Goal: Task Accomplishment & Management: Use online tool/utility

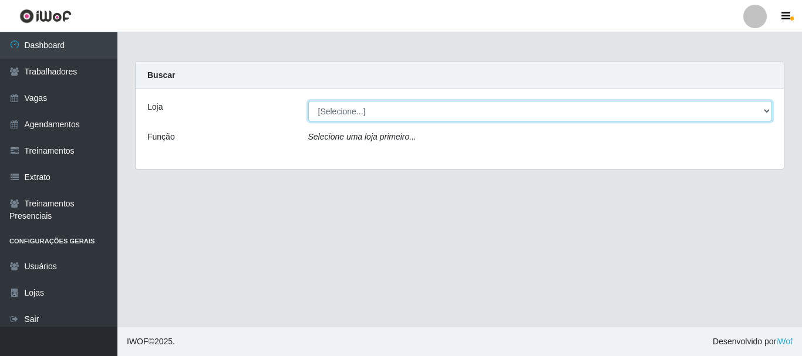
click at [367, 109] on select "[Selecione...] SuperFácil Atacado - [PERSON_NAME]" at bounding box center [540, 111] width 464 height 21
select select "399"
click at [308, 101] on select "[Selecione...] SuperFácil Atacado - [PERSON_NAME]" at bounding box center [540, 111] width 464 height 21
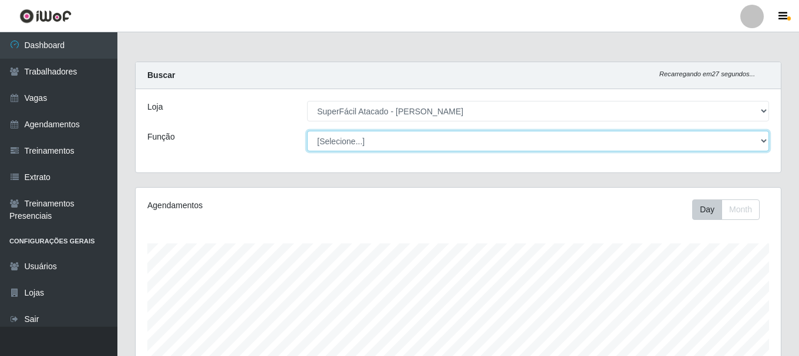
click at [411, 141] on select "[Selecione...] Embalador Embalador + Embalador ++ Operador de Caixa Operador de…" at bounding box center [538, 141] width 462 height 21
click at [307, 131] on select "[Selecione...] Embalador Embalador + Embalador ++ Operador de Caixa Operador de…" at bounding box center [538, 141] width 462 height 21
click at [533, 137] on select "[Selecione...] Embalador Embalador + Embalador ++ Operador de Caixa Operador de…" at bounding box center [538, 141] width 462 height 21
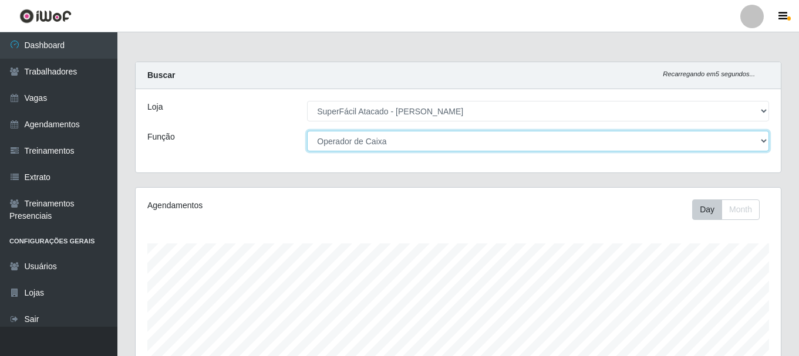
select select "[Selecione...]"
click at [307, 131] on select "[Selecione...] Embalador Embalador + Embalador ++ Operador de Caixa Operador de…" at bounding box center [538, 141] width 462 height 21
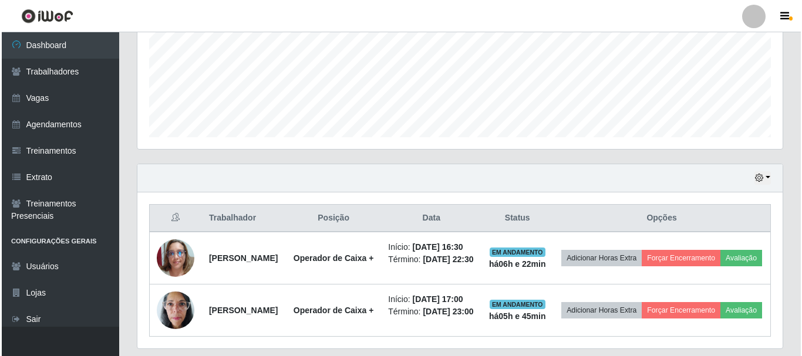
scroll to position [361, 0]
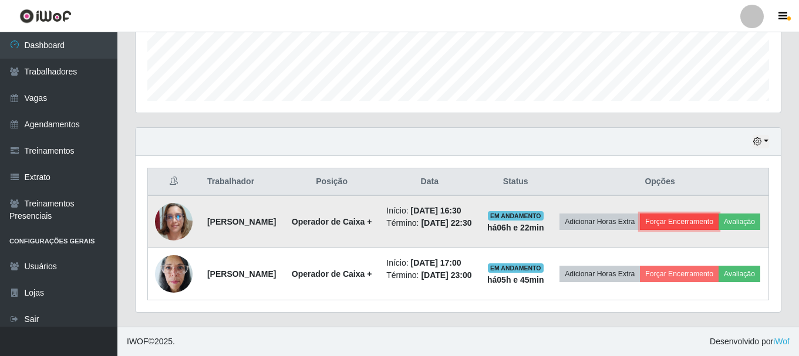
click at [714, 214] on button "Forçar Encerramento" at bounding box center [679, 222] width 79 height 16
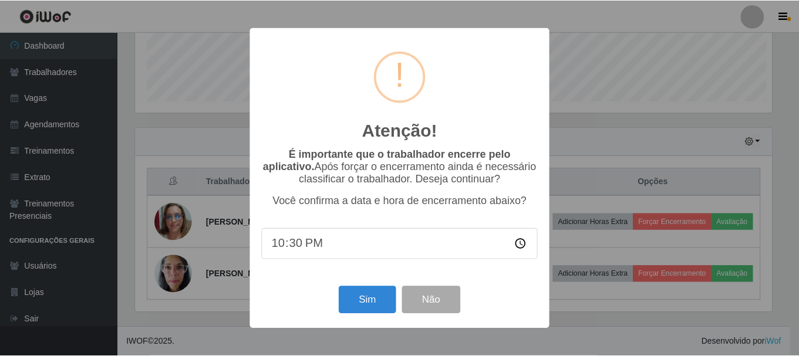
scroll to position [244, 639]
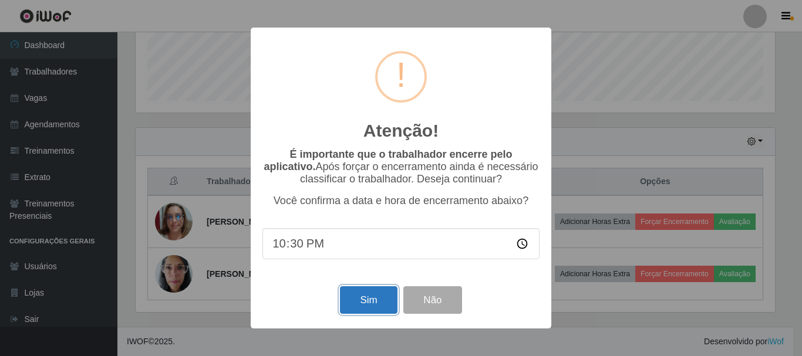
click at [359, 300] on button "Sim" at bounding box center [368, 300] width 57 height 28
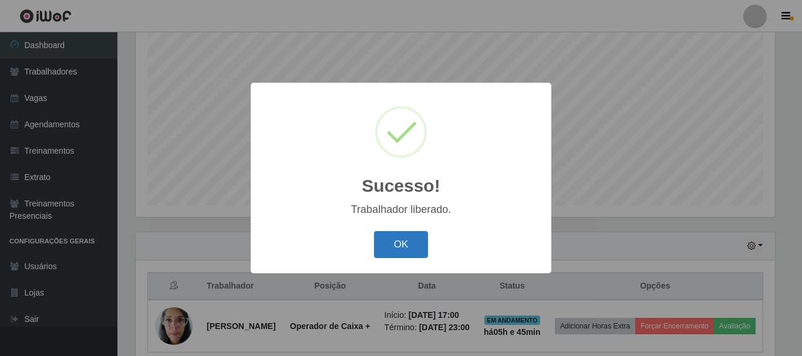
click at [404, 254] on button "OK" at bounding box center [401, 245] width 55 height 28
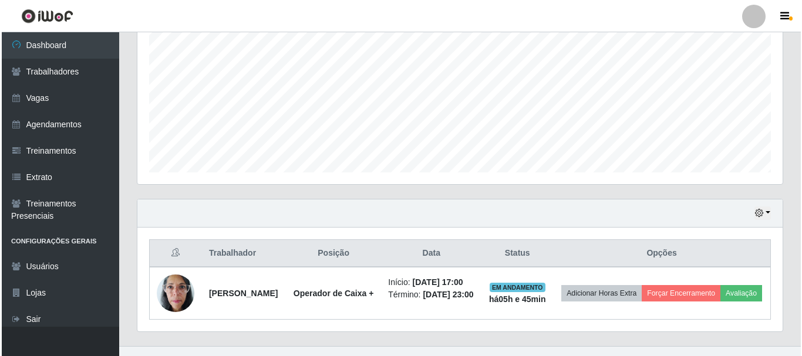
scroll to position [275, 0]
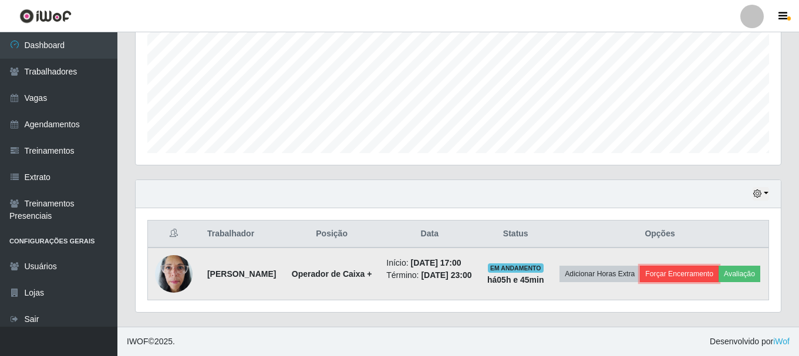
click at [704, 266] on button "Forçar Encerramento" at bounding box center [679, 274] width 79 height 16
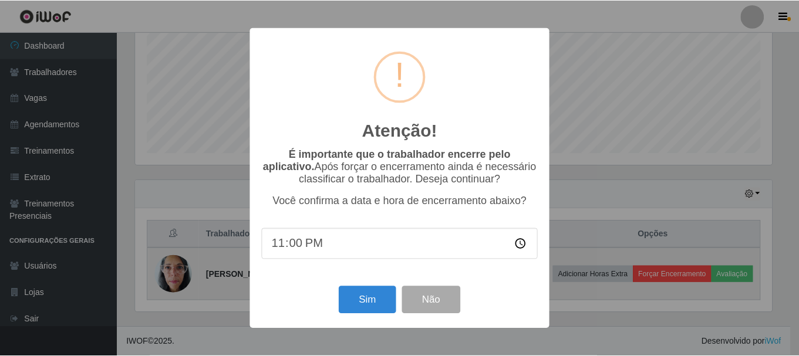
scroll to position [244, 639]
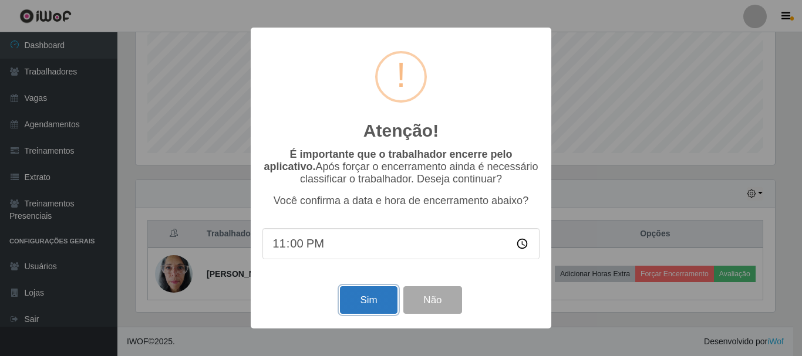
click at [370, 302] on button "Sim" at bounding box center [368, 300] width 57 height 28
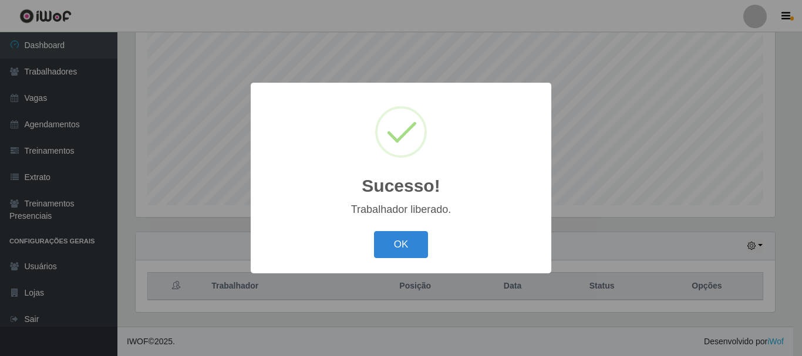
click at [393, 261] on div "OK Cancel" at bounding box center [400, 244] width 277 height 33
click at [404, 241] on button "OK" at bounding box center [401, 245] width 55 height 28
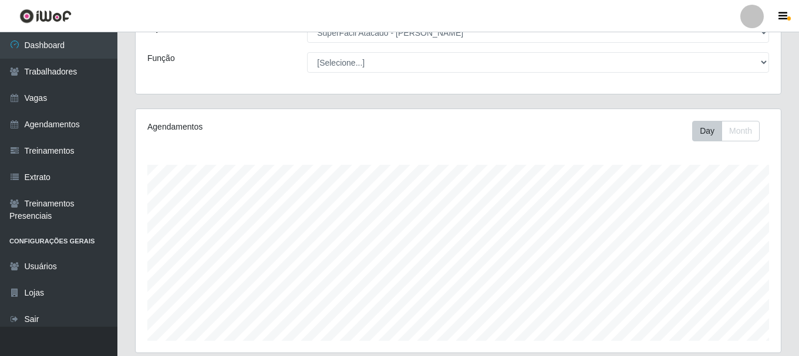
scroll to position [0, 0]
